Goal: Find contact information: Obtain details needed to contact an individual or organization

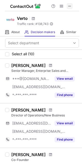
click at [70, 6] on span at bounding box center [69, 6] width 4 height 4
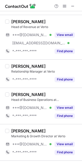
scroll to position [270, 0]
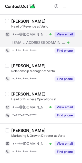
click at [64, 36] on button "View email" at bounding box center [64, 34] width 20 height 5
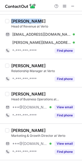
drag, startPoint x: 11, startPoint y: 22, endPoint x: 42, endPoint y: 21, distance: 30.4
click at [41, 21] on div "[PERSON_NAME]" at bounding box center [44, 21] width 67 height 5
copy div "[PERSON_NAME]"
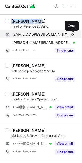
click at [73, 35] on span at bounding box center [72, 34] width 4 height 4
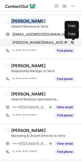
click at [71, 43] on span at bounding box center [72, 43] width 4 height 4
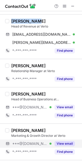
click at [68, 146] on button "View email" at bounding box center [64, 143] width 20 height 5
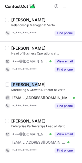
drag, startPoint x: 11, startPoint y: 85, endPoint x: 36, endPoint y: 85, distance: 24.3
click at [36, 85] on div "[PERSON_NAME]" at bounding box center [44, 84] width 67 height 5
copy div "[PERSON_NAME]"
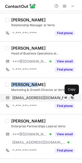
click at [72, 99] on span at bounding box center [72, 98] width 4 height 4
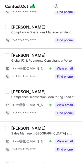
scroll to position [829, 0]
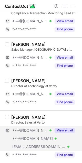
click at [60, 129] on button "View email" at bounding box center [64, 130] width 20 height 5
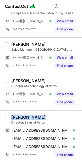
drag, startPoint x: 10, startPoint y: 115, endPoint x: 48, endPoint y: 111, distance: 37.5
click at [47, 111] on div "[PERSON_NAME] Director, Sales at Verto [EMAIL_ADDRESS][DOMAIN_NAME] Verified Se…" at bounding box center [41, 137] width 82 height 53
copy div "[PERSON_NAME]"
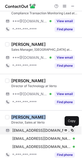
click at [72, 130] on span at bounding box center [72, 131] width 4 height 4
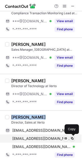
click at [71, 138] on span at bounding box center [72, 139] width 4 height 4
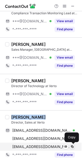
click at [72, 145] on span at bounding box center [72, 147] width 4 height 4
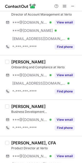
scroll to position [0, 0]
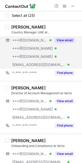
click at [61, 40] on button "View email" at bounding box center [64, 40] width 20 height 5
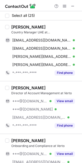
drag, startPoint x: 11, startPoint y: 28, endPoint x: 55, endPoint y: 21, distance: 44.7
click at [55, 21] on div "[PERSON_NAME] Country Manager UAE at Verto [EMAIL_ADDRESS][DOMAIN_NAME] Verifie…" at bounding box center [41, 50] width 82 height 61
copy div "[PERSON_NAME]"
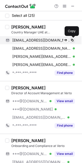
click at [71, 40] on span at bounding box center [72, 40] width 4 height 4
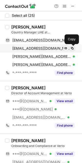
click at [71, 47] on span at bounding box center [72, 48] width 4 height 4
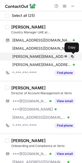
click at [71, 56] on span at bounding box center [72, 57] width 4 height 4
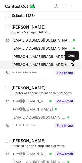
click at [73, 65] on span at bounding box center [72, 65] width 4 height 4
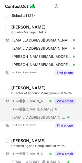
click at [62, 100] on button "View email" at bounding box center [64, 101] width 20 height 5
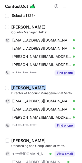
drag, startPoint x: 11, startPoint y: 86, endPoint x: 50, endPoint y: 84, distance: 38.1
click at [50, 84] on div "[PERSON_NAME] Director of Account Management at Verto [EMAIL_ADDRESS][DOMAIN_NA…" at bounding box center [41, 107] width 82 height 53
copy div "[PERSON_NAME]"
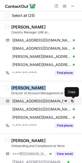
click at [73, 101] on span at bounding box center [72, 101] width 4 height 4
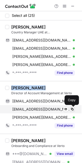
click at [72, 111] on span at bounding box center [72, 110] width 4 height 4
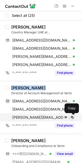
click at [72, 118] on span at bounding box center [72, 118] width 4 height 4
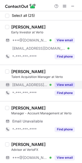
click at [66, 81] on div "View email" at bounding box center [62, 85] width 23 height 8
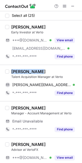
drag, startPoint x: 10, startPoint y: 72, endPoint x: 43, endPoint y: 69, distance: 33.4
click at [43, 69] on div "[PERSON_NAME] Talent Acquisition Manager at Verto [PERSON_NAME][EMAIL_ADDRESS][…" at bounding box center [41, 83] width 82 height 37
copy div "[PERSON_NAME]"
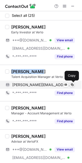
click at [72, 85] on span at bounding box center [72, 85] width 4 height 4
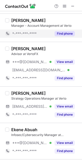
scroll to position [103, 0]
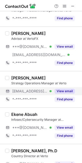
click at [56, 90] on button "View email" at bounding box center [64, 91] width 20 height 5
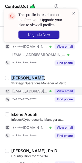
drag, startPoint x: 11, startPoint y: 79, endPoint x: 42, endPoint y: 76, distance: 31.3
click at [42, 76] on div "[PERSON_NAME]" at bounding box center [44, 78] width 67 height 5
copy div "[PERSON_NAME]"
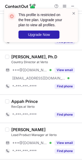
scroll to position [198, 0]
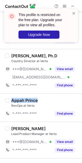
drag, startPoint x: 12, startPoint y: 101, endPoint x: 51, endPoint y: 97, distance: 38.7
click at [51, 97] on div "Appah Prince RevOps at Verto *-***-***-**** Find phone" at bounding box center [41, 108] width 82 height 28
copy div "Appah Prince"
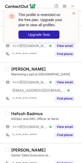
scroll to position [296, 0]
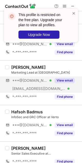
click at [67, 79] on button "View email" at bounding box center [64, 80] width 20 height 5
drag, startPoint x: 11, startPoint y: 67, endPoint x: 57, endPoint y: 59, distance: 45.8
click at [50, 66] on div "[PERSON_NAME]" at bounding box center [44, 67] width 67 height 5
drag, startPoint x: 48, startPoint y: 68, endPoint x: 8, endPoint y: 69, distance: 40.1
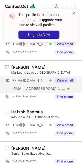
click at [8, 69] on div "[PERSON_NAME] Marketing Lead at Verto ***@[DOMAIN_NAME] Verified [EMAIL_ADDRESS…" at bounding box center [41, 83] width 82 height 45
copy div "[PERSON_NAME]"
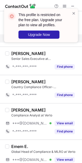
scroll to position [392, 0]
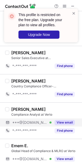
click at [69, 124] on button "View email" at bounding box center [64, 122] width 20 height 5
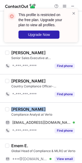
drag, startPoint x: 11, startPoint y: 111, endPoint x: 45, endPoint y: 106, distance: 33.8
click at [45, 106] on div "[PERSON_NAME] Compliance Analyst at Verto [EMAIL_ADDRESS][DOMAIN_NAME] Verified…" at bounding box center [41, 121] width 82 height 37
copy div "[PERSON_NAME]"
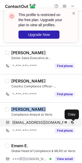
click at [71, 123] on span at bounding box center [72, 123] width 4 height 4
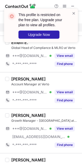
scroll to position [499, 0]
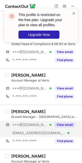
click at [61, 124] on button "View email" at bounding box center [64, 125] width 20 height 5
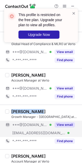
drag, startPoint x: 28, startPoint y: 108, endPoint x: 53, endPoint y: 109, distance: 25.0
click at [53, 109] on div "[PERSON_NAME] Growth Manager - [GEOGRAPHIC_DATA] at Verto ***@[DOMAIN_NAME] Ver…" at bounding box center [41, 127] width 82 height 45
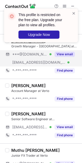
scroll to position [573, 0]
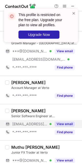
click at [62, 127] on button "View email" at bounding box center [64, 124] width 20 height 5
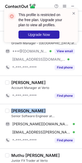
drag, startPoint x: 11, startPoint y: 113, endPoint x: 55, endPoint y: 111, distance: 43.7
click at [55, 111] on div "[PERSON_NAME]" at bounding box center [44, 111] width 67 height 5
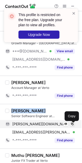
click at [72, 125] on span at bounding box center [72, 124] width 4 height 4
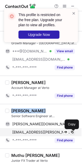
click at [70, 135] on span at bounding box center [72, 132] width 4 height 4
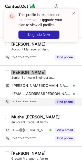
scroll to position [626, 0]
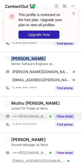
click at [69, 118] on button "View email" at bounding box center [64, 116] width 20 height 5
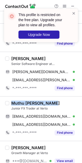
drag, startPoint x: 11, startPoint y: 106, endPoint x: 56, endPoint y: 106, distance: 44.4
click at [56, 106] on div "Muthu [PERSON_NAME]" at bounding box center [44, 103] width 67 height 5
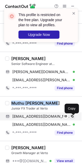
click at [73, 116] on span at bounding box center [72, 117] width 4 height 4
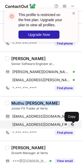
click at [71, 125] on span at bounding box center [72, 125] width 4 height 4
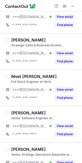
scroll to position [432, 0]
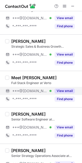
click at [64, 93] on button "View email" at bounding box center [64, 91] width 20 height 5
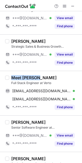
drag, startPoint x: 11, startPoint y: 79, endPoint x: 51, endPoint y: 77, distance: 40.4
click at [51, 77] on div "Meet [PERSON_NAME]" at bounding box center [44, 77] width 67 height 5
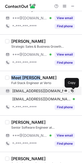
click at [73, 92] on span at bounding box center [72, 91] width 4 height 4
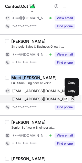
click at [71, 99] on span at bounding box center [72, 99] width 4 height 4
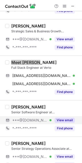
scroll to position [466, 0]
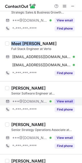
click at [64, 101] on button "View email" at bounding box center [64, 101] width 20 height 5
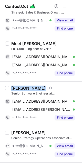
drag, startPoint x: 11, startPoint y: 88, endPoint x: 40, endPoint y: 87, distance: 28.6
click at [40, 87] on div "[PERSON_NAME]" at bounding box center [28, 88] width 34 height 5
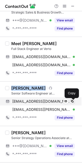
click at [71, 104] on span at bounding box center [72, 102] width 4 height 4
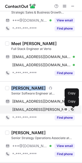
click at [72, 112] on span at bounding box center [72, 110] width 4 height 4
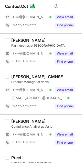
scroll to position [597, 0]
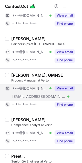
click at [65, 90] on button "View email" at bounding box center [64, 88] width 20 height 5
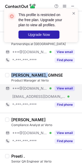
drag, startPoint x: 11, startPoint y: 76, endPoint x: 46, endPoint y: 74, distance: 35.0
click at [46, 74] on div "[PERSON_NAME], GMNSE" at bounding box center [37, 75] width 52 height 5
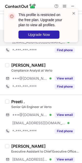
scroll to position [665, 0]
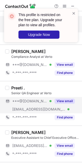
click at [70, 104] on button "View email" at bounding box center [64, 101] width 20 height 5
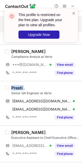
drag, startPoint x: 11, startPoint y: 89, endPoint x: 24, endPoint y: 89, distance: 12.8
click at [24, 89] on div "Preeti ." at bounding box center [18, 88] width 14 height 5
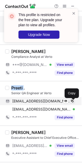
click at [73, 103] on span at bounding box center [72, 101] width 4 height 4
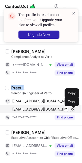
click at [73, 112] on span at bounding box center [72, 110] width 4 height 4
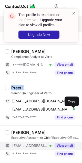
click at [65, 146] on button "View email" at bounding box center [64, 146] width 20 height 5
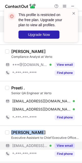
drag, startPoint x: 9, startPoint y: 133, endPoint x: 42, endPoint y: 133, distance: 32.4
click at [42, 133] on div "[PERSON_NAME] Executive Assistant to Chief Executive Officer at Verto [EMAIL_AD…" at bounding box center [43, 144] width 69 height 28
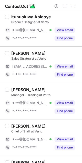
scroll to position [0, 0]
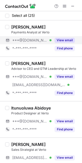
click at [65, 40] on button "View email" at bounding box center [64, 40] width 20 height 5
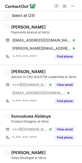
drag, startPoint x: 11, startPoint y: 27, endPoint x: 48, endPoint y: 25, distance: 37.1
click at [48, 25] on div "[PERSON_NAME]" at bounding box center [44, 27] width 67 height 5
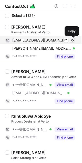
click at [72, 39] on span at bounding box center [72, 40] width 4 height 4
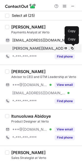
click at [73, 50] on span at bounding box center [72, 48] width 4 height 4
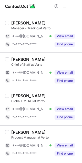
scroll to position [168, 0]
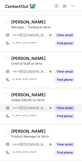
click at [65, 111] on button "View email" at bounding box center [64, 108] width 20 height 5
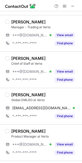
drag, startPoint x: 11, startPoint y: 94, endPoint x: 69, endPoint y: 91, distance: 57.8
click at [69, 91] on div "[PERSON_NAME]-Awagu Global DMLRO at Verto [EMAIL_ADDRESS][DOMAIN_NAME] Verified…" at bounding box center [41, 106] width 82 height 37
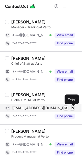
click at [72, 108] on span at bounding box center [72, 108] width 4 height 4
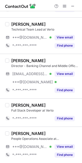
scroll to position [796, 0]
drag, startPoint x: 11, startPoint y: 104, endPoint x: 36, endPoint y: 105, distance: 25.1
click at [36, 105] on div "[PERSON_NAME]" at bounding box center [44, 105] width 67 height 5
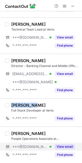
click at [68, 148] on button "View email" at bounding box center [64, 147] width 20 height 5
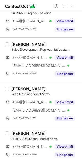
scroll to position [747, 0]
click at [62, 126] on div "[PERSON_NAME] Lead Data Analyst at Verto ***@[DOMAIN_NAME] Verified [EMAIL_ADDR…" at bounding box center [41, 104] width 82 height 45
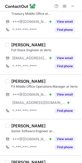
scroll to position [330, 0]
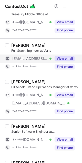
click at [64, 59] on button "View email" at bounding box center [64, 58] width 20 height 5
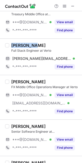
drag, startPoint x: 10, startPoint y: 46, endPoint x: 35, endPoint y: 47, distance: 24.8
click at [35, 47] on div "[PERSON_NAME] Full Stack Engineer at Verto [PERSON_NAME][EMAIL_ADDRESS][PERSON_…" at bounding box center [43, 57] width 69 height 28
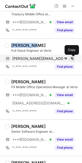
click at [71, 59] on span at bounding box center [72, 59] width 4 height 4
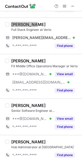
scroll to position [356, 0]
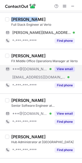
click at [65, 70] on button "View email" at bounding box center [64, 69] width 20 height 5
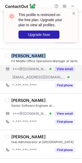
drag, startPoint x: 43, startPoint y: 57, endPoint x: 11, endPoint y: 58, distance: 31.7
click at [11, 58] on div "[PERSON_NAME]" at bounding box center [44, 55] width 67 height 5
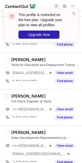
scroll to position [664, 0]
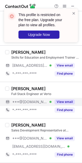
click at [61, 104] on button "View email" at bounding box center [64, 102] width 20 height 5
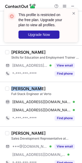
drag, startPoint x: 12, startPoint y: 90, endPoint x: 54, endPoint y: 86, distance: 42.6
click at [54, 86] on div "[PERSON_NAME] Full Stack Engineer at Verto [EMAIL_ADDRESS][DOMAIN_NAME] Verifie…" at bounding box center [41, 104] width 82 height 45
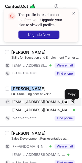
click at [72, 103] on span at bounding box center [72, 102] width 4 height 4
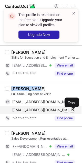
click at [72, 112] on span at bounding box center [72, 110] width 4 height 4
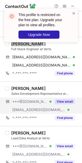
scroll to position [745, 0]
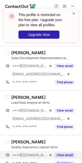
click at [62, 158] on button "View email" at bounding box center [64, 155] width 20 height 5
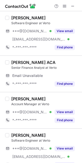
scroll to position [0, 0]
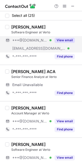
click at [69, 44] on div "View email" at bounding box center [62, 40] width 23 height 8
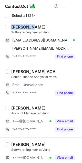
drag, startPoint x: 11, startPoint y: 27, endPoint x: 32, endPoint y: 27, distance: 20.7
click at [32, 27] on div "[PERSON_NAME]" at bounding box center [28, 27] width 34 height 5
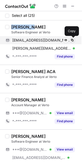
click at [73, 40] on span at bounding box center [72, 40] width 4 height 4
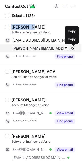
click at [72, 48] on span at bounding box center [72, 48] width 4 height 4
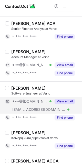
scroll to position [49, 0]
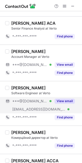
click at [64, 102] on button "View email" at bounding box center [64, 101] width 20 height 5
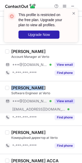
drag, startPoint x: 11, startPoint y: 87, endPoint x: 45, endPoint y: 85, distance: 33.8
click at [45, 85] on div "[PERSON_NAME] Software Engineer at Verto ***@[DOMAIN_NAME] Verified [EMAIL_ADDR…" at bounding box center [41, 103] width 82 height 45
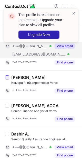
scroll to position [105, 0]
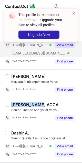
drag, startPoint x: 11, startPoint y: 105, endPoint x: 38, endPoint y: 104, distance: 26.3
click at [38, 104] on div "[PERSON_NAME] ACCA" at bounding box center [34, 104] width 47 height 5
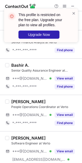
scroll to position [174, 0]
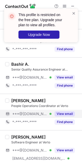
click at [64, 116] on button "View email" at bounding box center [64, 114] width 20 height 5
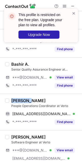
drag, startPoint x: 10, startPoint y: 100, endPoint x: 33, endPoint y: 100, distance: 22.2
click at [33, 100] on div "[PERSON_NAME] People Operations Coordinator at Verto [EMAIL_ADDRESS][DOMAIN_NAM…" at bounding box center [43, 112] width 69 height 28
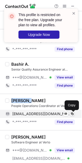
click at [72, 114] on span at bounding box center [72, 114] width 4 height 4
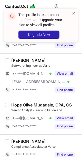
scroll to position [252, 0]
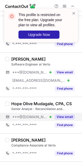
click at [62, 120] on div "View email" at bounding box center [62, 117] width 23 height 8
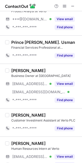
scroll to position [652, 0]
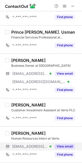
click at [61, 147] on button "View email" at bounding box center [64, 146] width 20 height 5
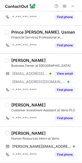
drag, startPoint x: 10, startPoint y: 135, endPoint x: 65, endPoint y: 134, distance: 54.4
click at [65, 134] on div "[PERSON_NAME] Human Resources Intern at Verto [PERSON_NAME][EMAIL_ADDRESS][PERS…" at bounding box center [43, 145] width 69 height 28
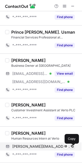
click at [72, 149] on span at bounding box center [72, 147] width 4 height 4
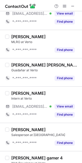
scroll to position [296, 0]
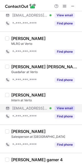
click at [59, 111] on button "View email" at bounding box center [64, 108] width 20 height 5
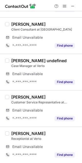
scroll to position [149, 0]
